Goal: Task Accomplishment & Management: Use online tool/utility

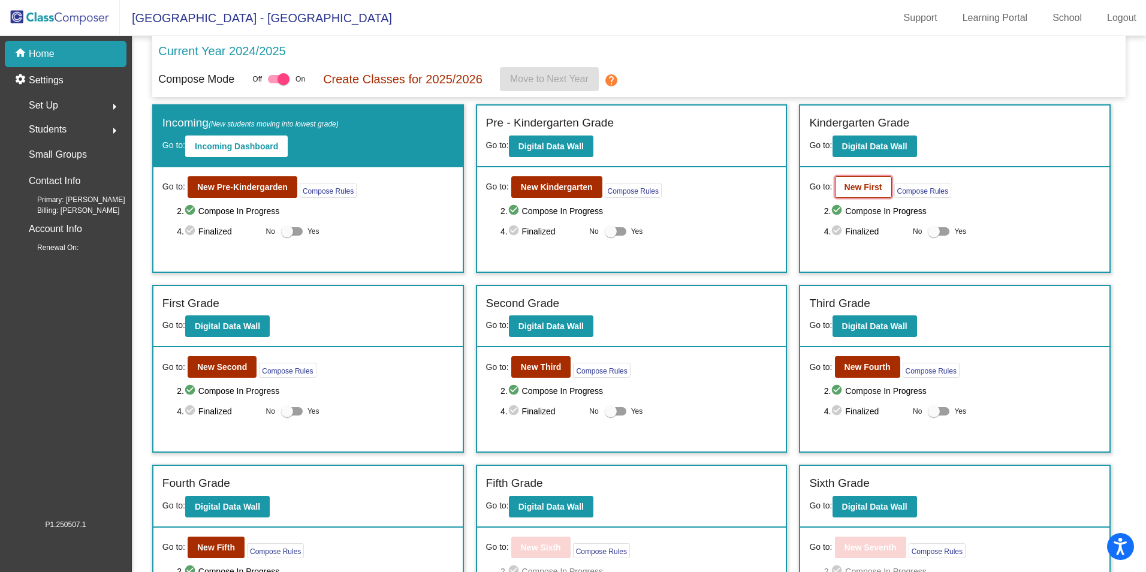
click at [866, 189] on b "New First" at bounding box center [863, 187] width 38 height 10
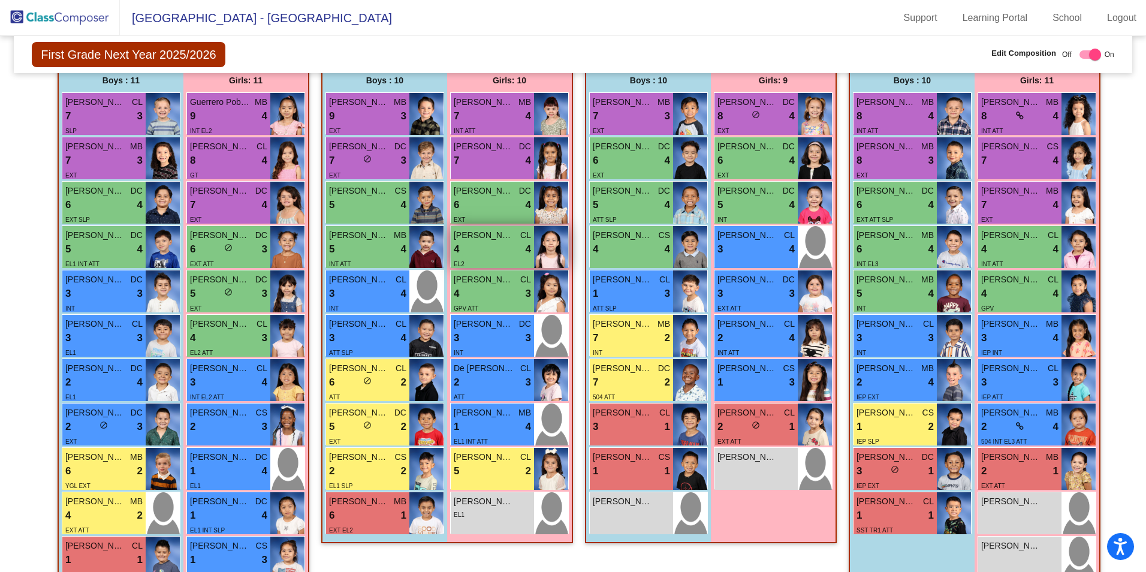
scroll to position [300, 0]
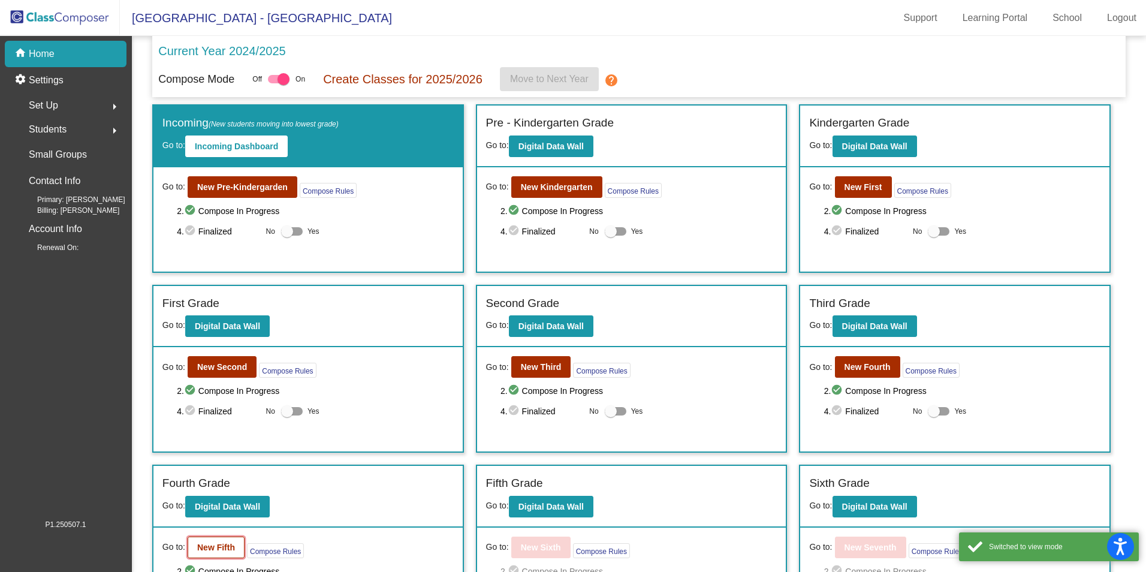
click at [219, 548] on b "New Fifth" at bounding box center [216, 547] width 38 height 10
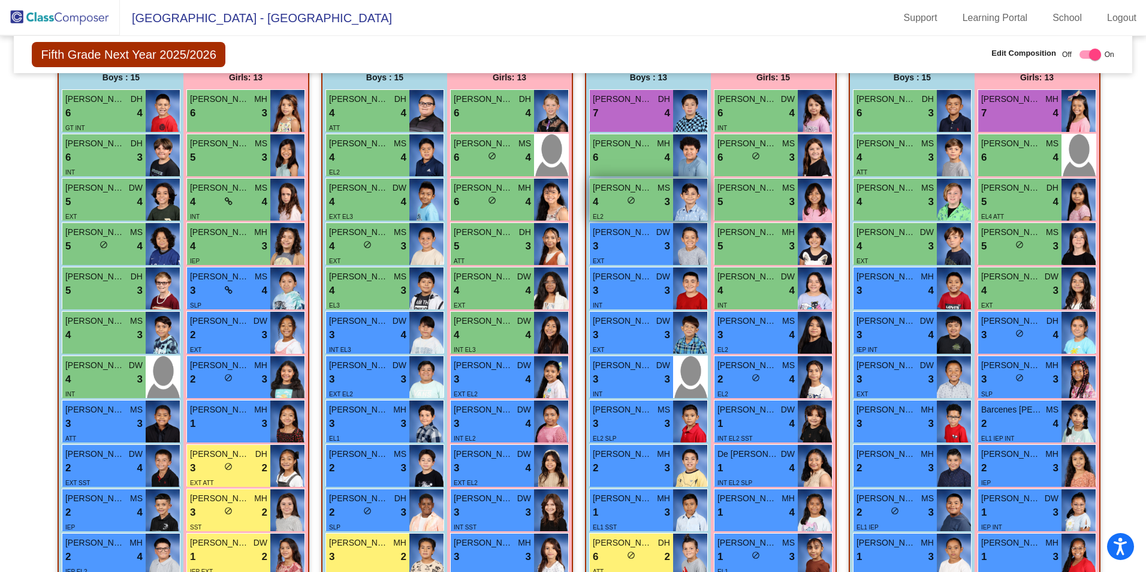
scroll to position [501, 0]
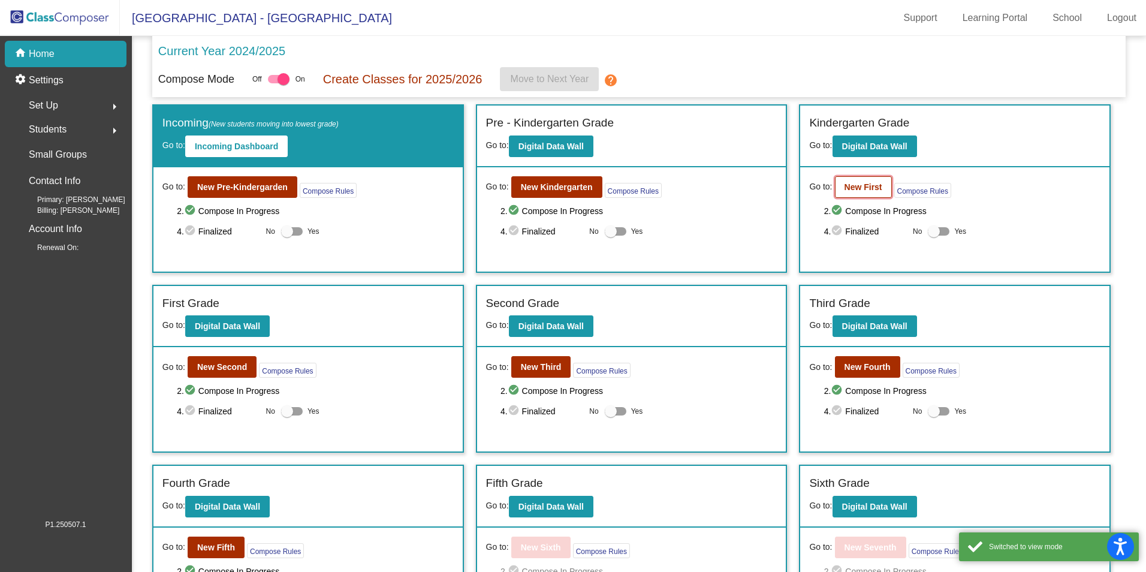
click at [850, 191] on b "New First" at bounding box center [863, 187] width 38 height 10
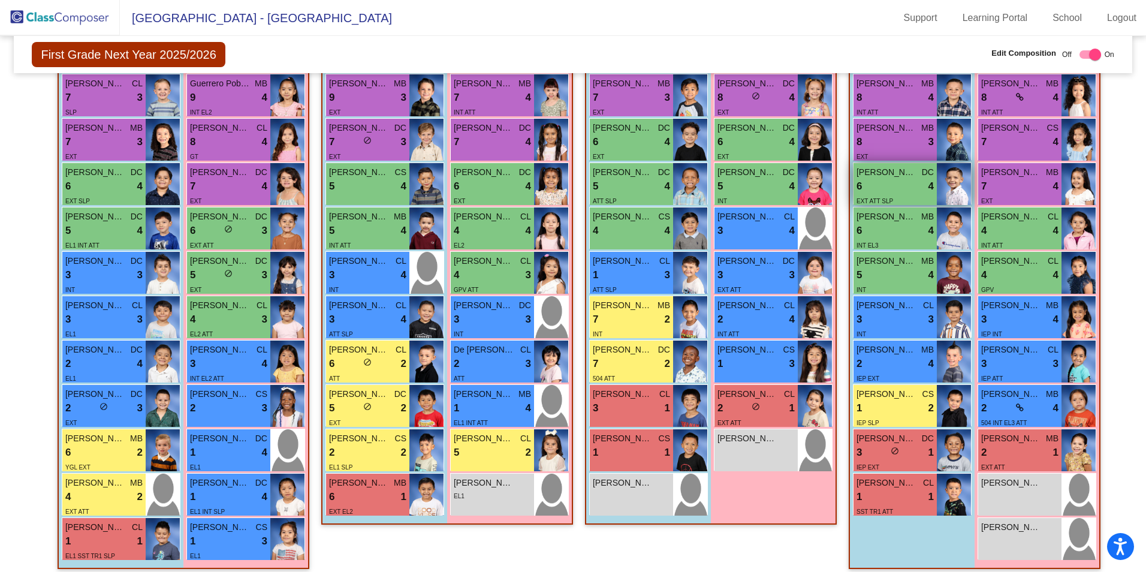
scroll to position [324, 0]
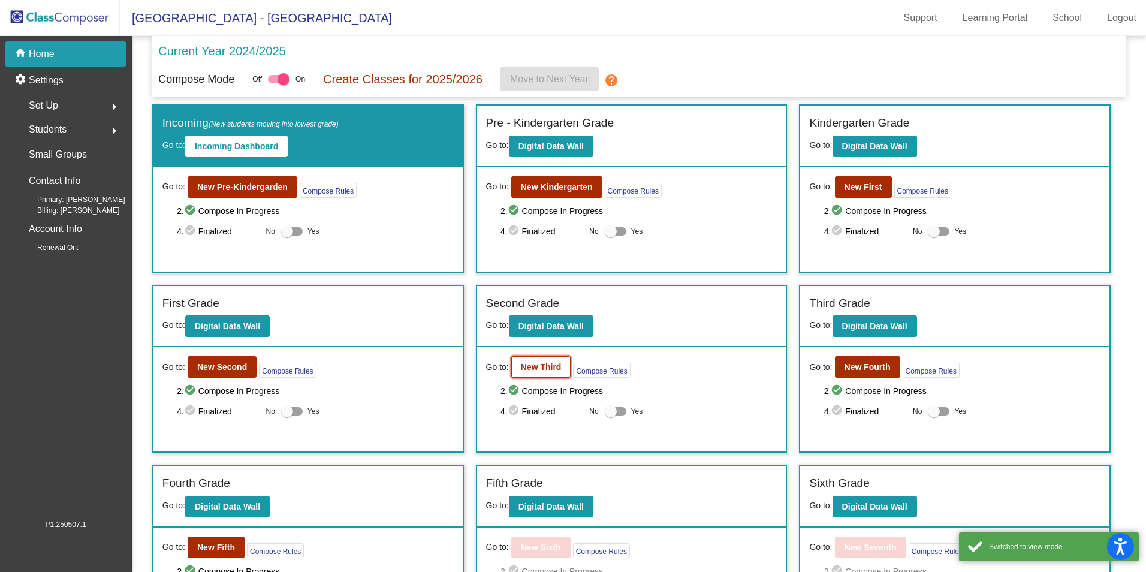
click at [545, 370] on b "New Third" at bounding box center [541, 367] width 41 height 10
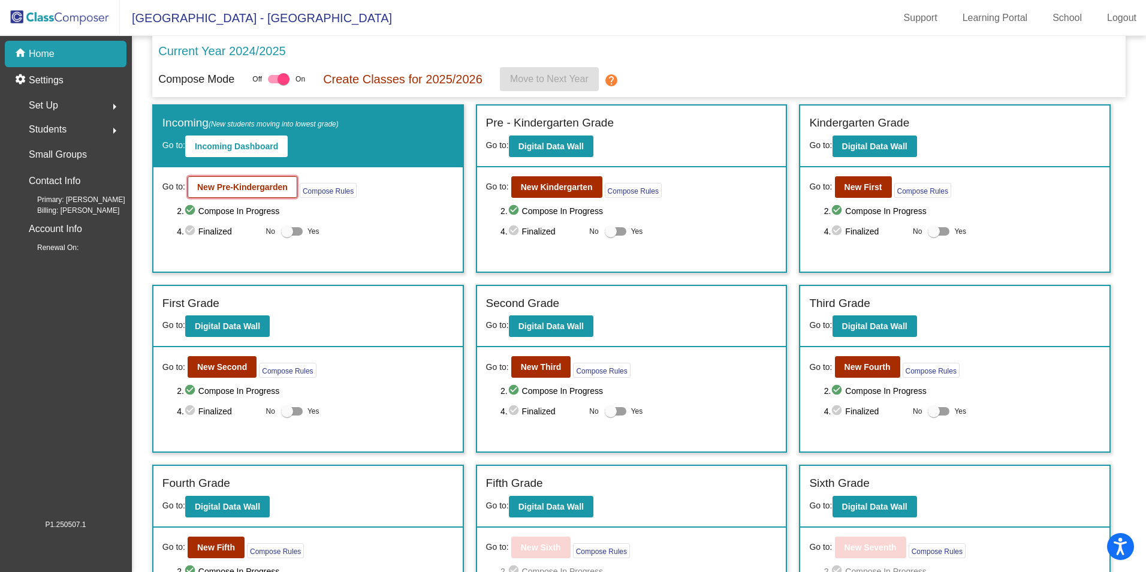
click at [270, 188] on b "New Pre-Kindergarden" at bounding box center [242, 187] width 90 height 10
